Goal: Find specific fact: Find contact information

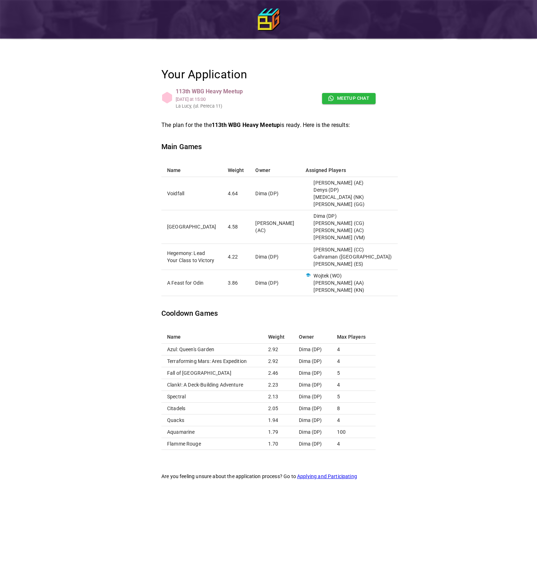
click at [342, 183] on p "[PERSON_NAME] (AE)" at bounding box center [349, 182] width 86 height 7
copy p "[PERSON_NAME]"
click at [361, 199] on p "[MEDICAL_DATA] (NK)" at bounding box center [349, 196] width 86 height 7
click at [342, 191] on p "Denys (DP)" at bounding box center [349, 189] width 86 height 7
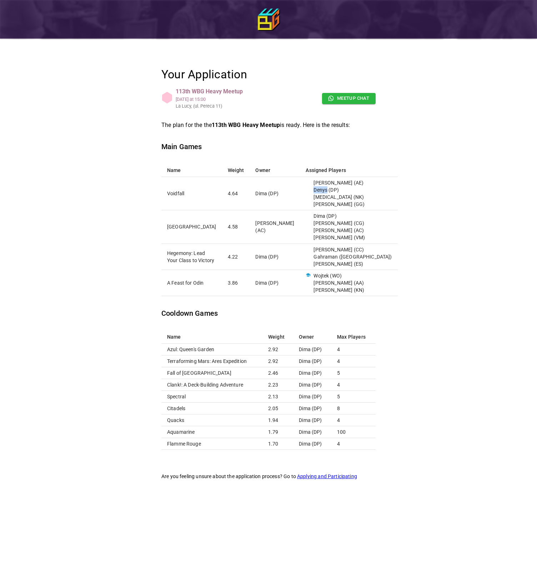
click at [342, 191] on p "Denys (DP)" at bounding box center [349, 189] width 86 height 7
copy p "Denys"
drag, startPoint x: 332, startPoint y: 201, endPoint x: 336, endPoint y: 199, distance: 4.8
click at [332, 200] on p "[PERSON_NAME] (GG)" at bounding box center [349, 203] width 86 height 7
click at [339, 198] on p "[MEDICAL_DATA] (NK)" at bounding box center [349, 196] width 86 height 7
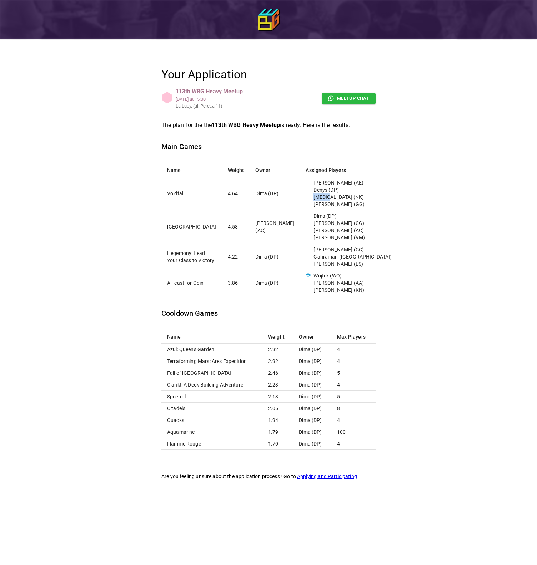
click at [339, 198] on p "[MEDICAL_DATA] (NK)" at bounding box center [349, 196] width 86 height 7
copy p "[MEDICAL_DATA]"
click at [349, 204] on p "[PERSON_NAME] (GG)" at bounding box center [349, 203] width 86 height 7
click at [341, 203] on p "[PERSON_NAME] (GG)" at bounding box center [349, 203] width 86 height 7
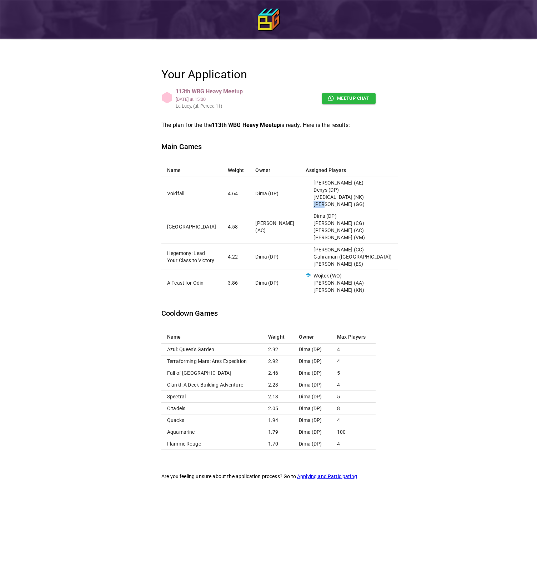
copy p "[PERSON_NAME]"
click at [398, 218] on div "Your Application 113th WBG Heavy Meetup [DATE] 15:00 La [PERSON_NAME], (ul. Per…" at bounding box center [269, 273] width 322 height 452
click at [346, 216] on p "Dima (DP)" at bounding box center [349, 215] width 86 height 7
click at [338, 217] on p "Dima (DP)" at bounding box center [349, 215] width 86 height 7
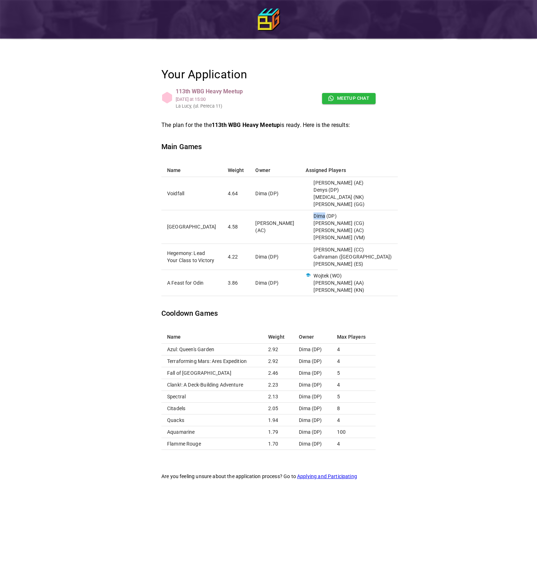
click at [338, 217] on p "Dima (DP)" at bounding box center [349, 215] width 86 height 7
copy p "Dima"
click at [344, 223] on p "[PERSON_NAME] (CG)" at bounding box center [349, 222] width 86 height 7
copy p "[PERSON_NAME]"
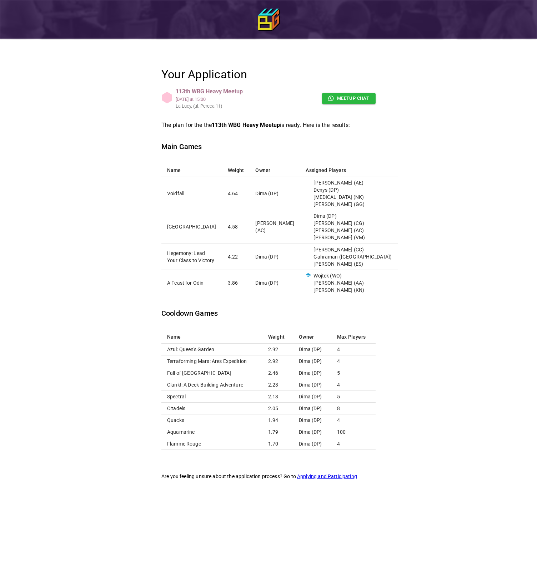
click at [340, 230] on p "[PERSON_NAME] (AC)" at bounding box center [349, 230] width 86 height 7
click at [342, 230] on p "[PERSON_NAME] (AC)" at bounding box center [349, 230] width 86 height 7
copy p "[PERSON_NAME]"
click at [342, 237] on p "[PERSON_NAME] (VM)" at bounding box center [349, 237] width 86 height 7
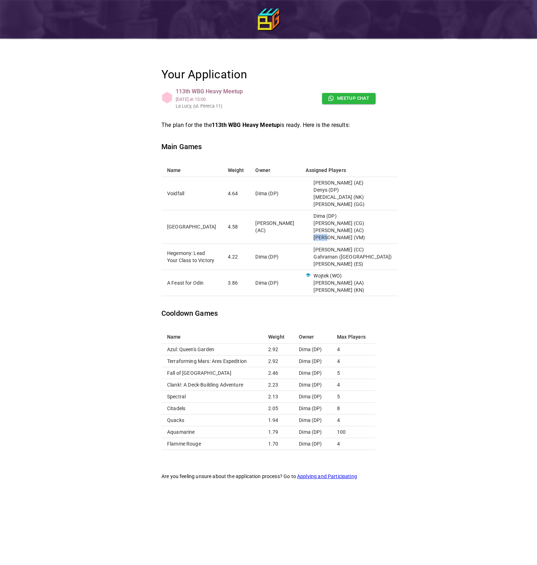
click at [342, 237] on p "[PERSON_NAME] (VM)" at bounding box center [349, 237] width 86 height 7
copy p "[PERSON_NAME]"
click at [342, 250] on p "[PERSON_NAME] (CC)" at bounding box center [349, 249] width 86 height 7
copy p "[PERSON_NAME]"
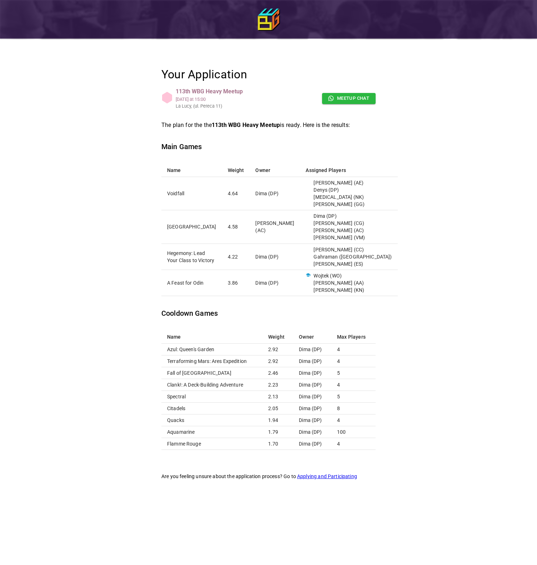
click at [355, 257] on p "Gahraman ([GEOGRAPHIC_DATA])" at bounding box center [349, 256] width 86 height 7
copy p "Gahraman"
click at [375, 262] on td "[PERSON_NAME] (CC) Gahraman ([GEOGRAPHIC_DATA]) [PERSON_NAME] (ES)" at bounding box center [349, 256] width 98 height 26
click at [338, 263] on p "[PERSON_NAME] (ES)" at bounding box center [349, 263] width 86 height 7
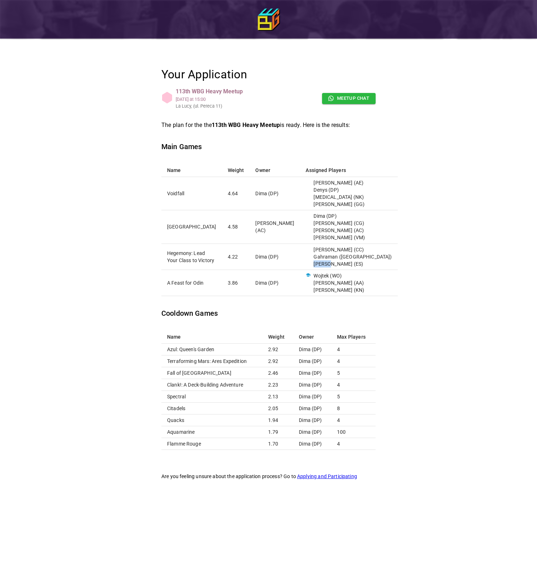
click at [338, 263] on p "[PERSON_NAME] (ES)" at bounding box center [349, 263] width 86 height 7
click at [343, 274] on p "Wojtek (WO)" at bounding box center [349, 275] width 86 height 7
click at [344, 274] on p "Wojtek (WO)" at bounding box center [349, 275] width 86 height 7
click at [339, 276] on p "[PERSON_NAME] (AA)" at bounding box center [349, 282] width 86 height 7
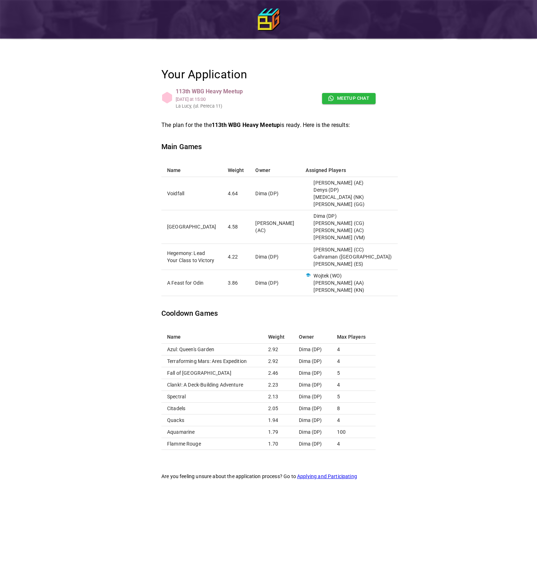
click at [339, 276] on p "[PERSON_NAME] (AA)" at bounding box center [349, 282] width 86 height 7
click at [343, 276] on p "[PERSON_NAME] (KN)" at bounding box center [349, 289] width 86 height 7
